Goal: Find specific page/section: Find specific page/section

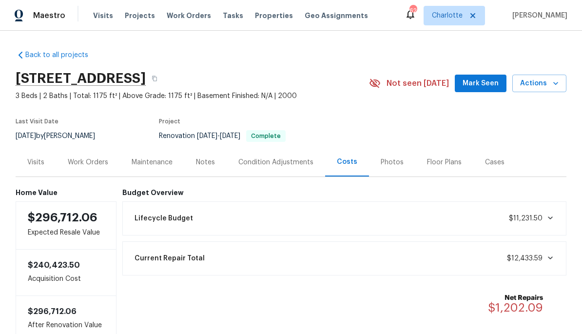
click at [144, 8] on div "Visits Projects Work Orders Tasks Properties Geo Assignments" at bounding box center [236, 16] width 287 height 20
click at [141, 14] on span "Projects" at bounding box center [140, 16] width 30 height 10
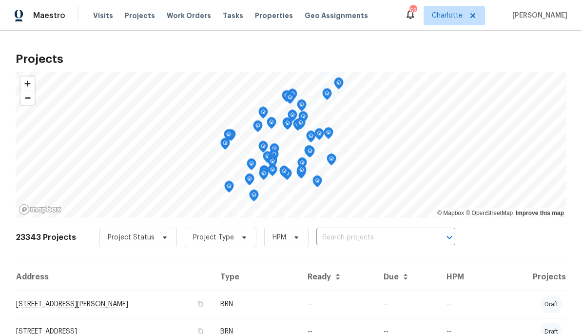
click at [387, 233] on input "text" at bounding box center [372, 237] width 112 height 15
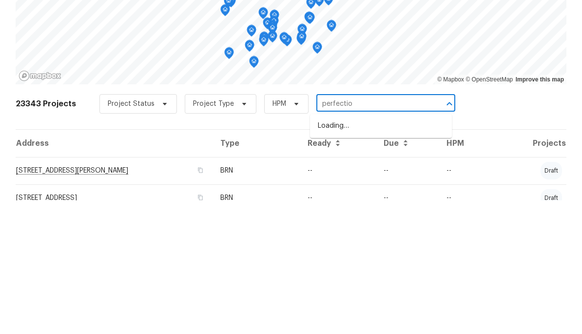
type input "perfection"
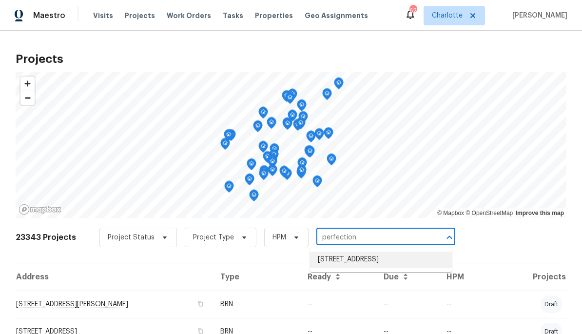
click at [383, 256] on li "[STREET_ADDRESS]" at bounding box center [381, 260] width 142 height 17
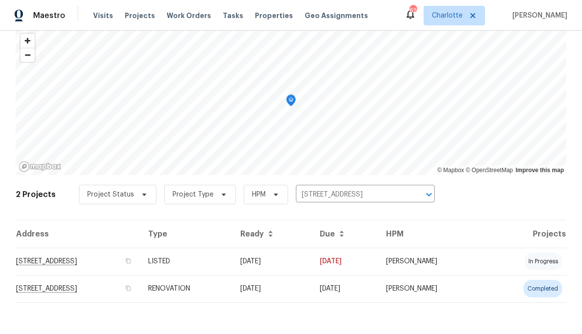
scroll to position [43, 0]
click at [140, 261] on td "[STREET_ADDRESS]" at bounding box center [78, 261] width 125 height 27
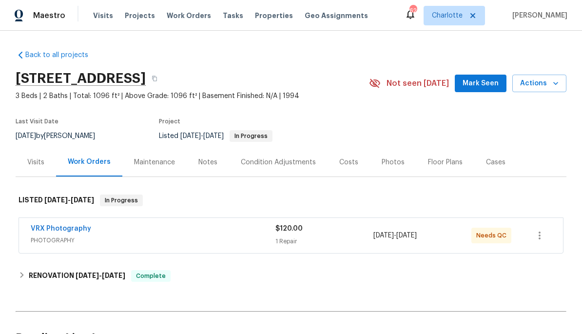
click at [33, 161] on div "Visits" at bounding box center [35, 162] width 17 height 10
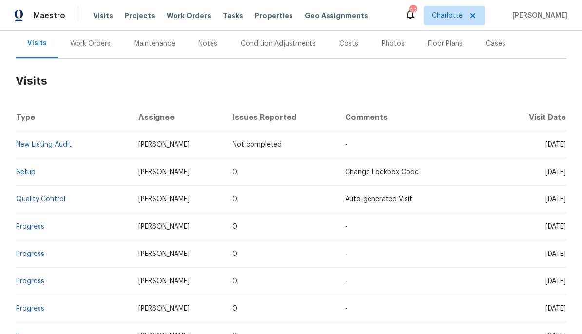
scroll to position [96, 0]
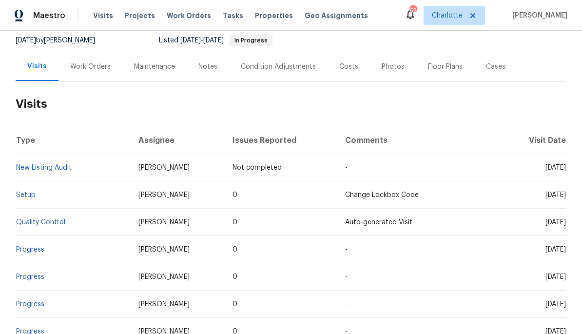
click at [352, 59] on div "Costs" at bounding box center [349, 66] width 42 height 29
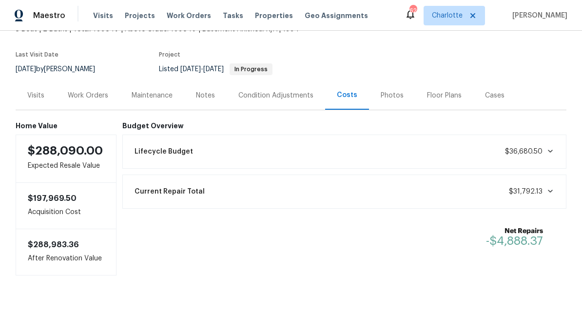
click at [398, 99] on div "Photos" at bounding box center [392, 96] width 23 height 10
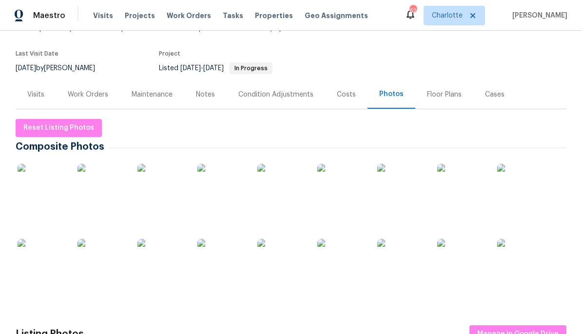
click at [89, 96] on div "Work Orders" at bounding box center [88, 95] width 40 height 10
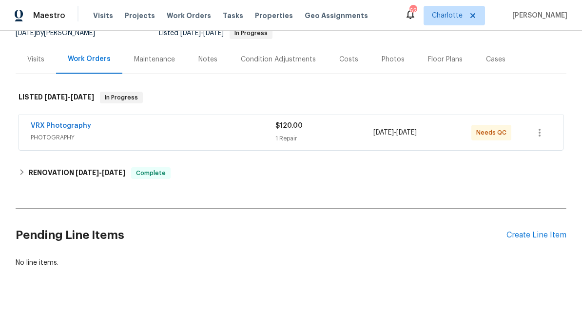
scroll to position [102, 0]
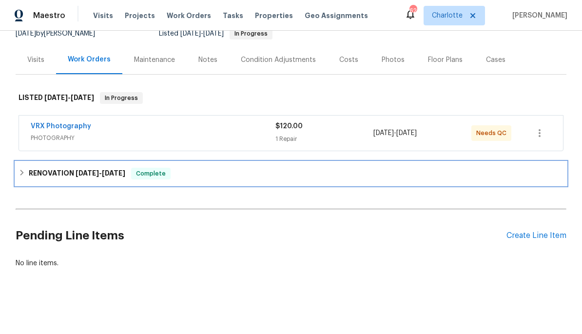
click at [36, 178] on h6 "RENOVATION [DATE] - [DATE]" at bounding box center [77, 174] width 97 height 12
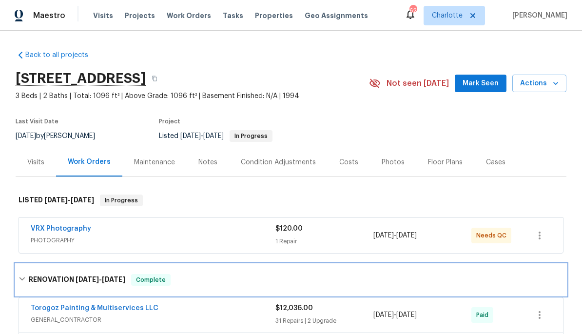
scroll to position [0, 0]
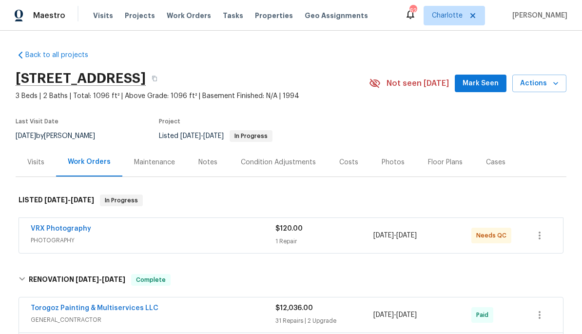
click at [341, 162] on div "Costs" at bounding box center [348, 162] width 19 height 10
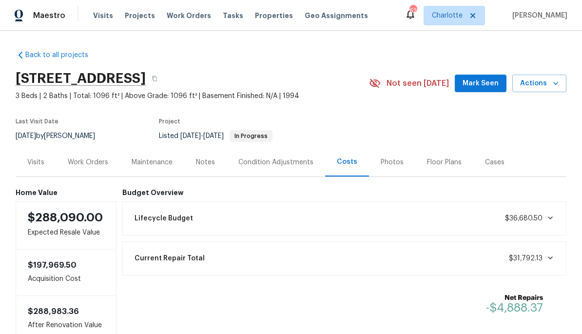
click at [85, 163] on div "Work Orders" at bounding box center [88, 162] width 40 height 10
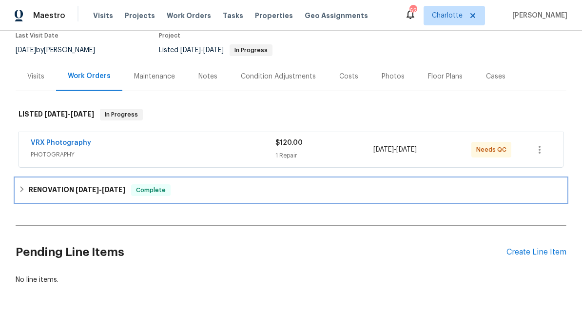
click at [67, 198] on div "RENOVATION [DATE] - [DATE] Complete" at bounding box center [291, 189] width 551 height 23
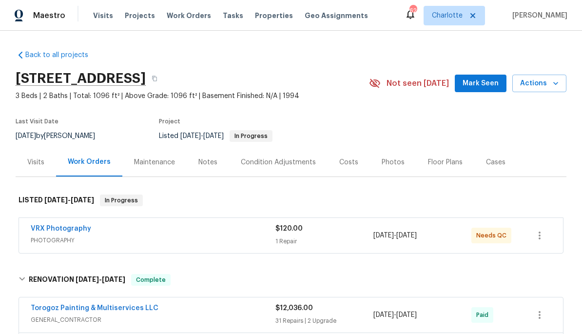
click at [351, 161] on div "Costs" at bounding box center [348, 162] width 19 height 10
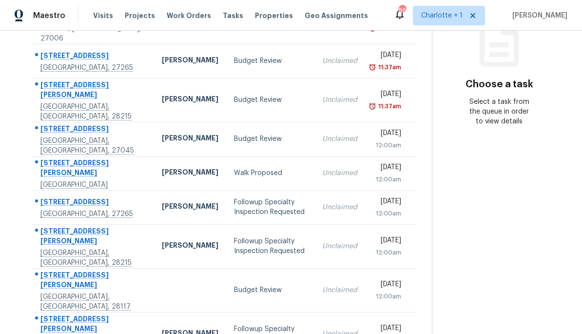
scroll to position [140, 0]
